Goal: Information Seeking & Learning: Learn about a topic

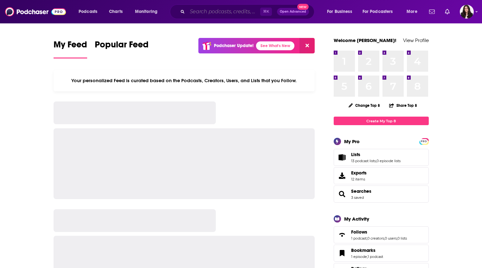
click at [238, 11] on input "Search podcasts, credits, & more..." at bounding box center [223, 12] width 73 height 10
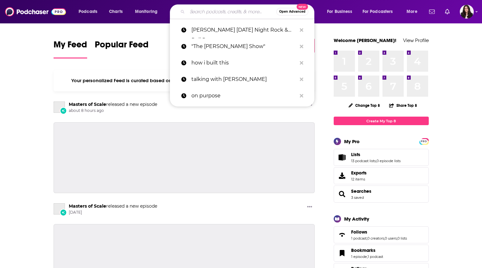
paste input "The 500 with [PERSON_NAME] [PERSON_NAME]"
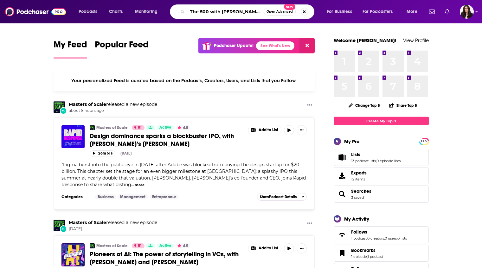
scroll to position [0, 5]
type input "The 500 with [PERSON_NAME] [PERSON_NAME]"
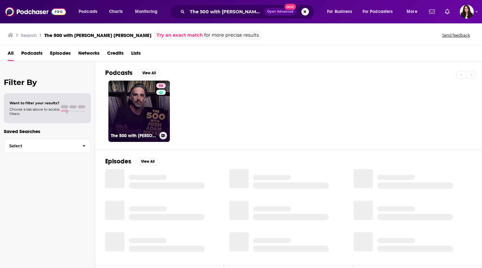
click at [150, 102] on link "66 The 500 with [PERSON_NAME] [PERSON_NAME]" at bounding box center [138, 111] width 61 height 61
